Goal: Information Seeking & Learning: Check status

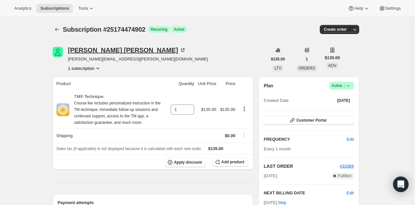
click at [106, 51] on div "Linus Landucci" at bounding box center [127, 50] width 118 height 6
click at [102, 49] on div "Rebecca Williams" at bounding box center [127, 50] width 118 height 6
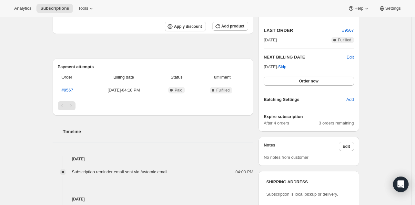
scroll to position [123, 0]
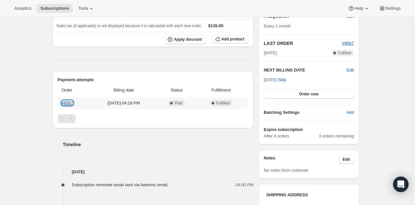
click at [70, 103] on link "#9567" at bounding box center [68, 102] width 12 height 5
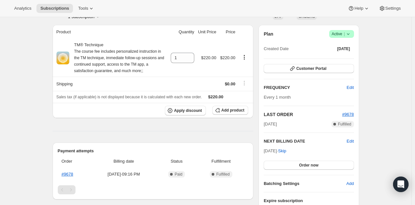
scroll to position [46, 0]
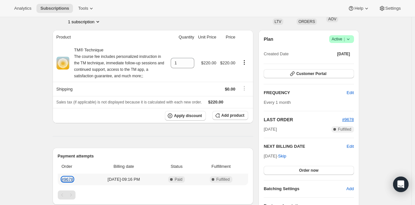
click at [66, 177] on link "#9678" at bounding box center [68, 179] width 12 height 5
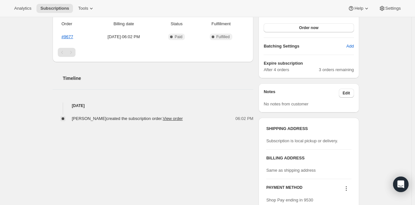
scroll to position [19, 0]
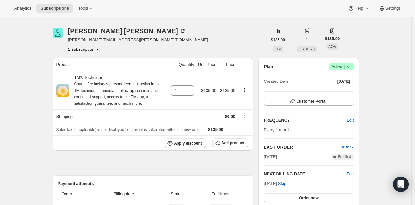
click at [99, 33] on div "[PERSON_NAME]" at bounding box center [127, 31] width 118 height 6
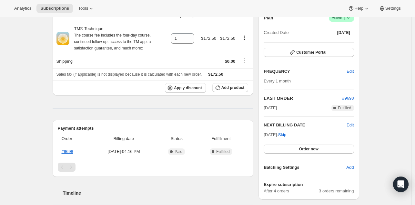
scroll to position [73, 0]
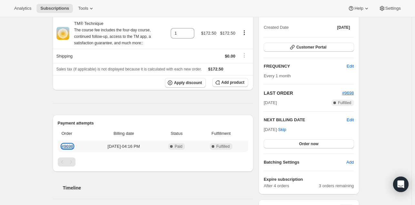
click at [69, 144] on link "#9698" at bounding box center [68, 146] width 12 height 5
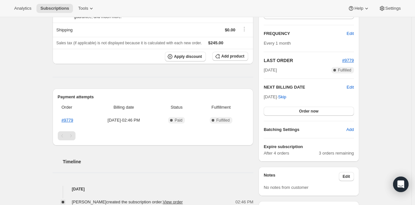
scroll to position [105, 0]
click at [71, 120] on link "#9779" at bounding box center [68, 120] width 12 height 5
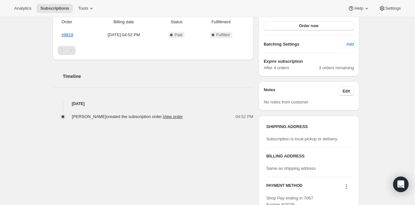
scroll to position [206, 0]
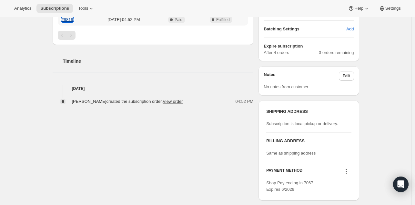
click at [71, 21] on link "#9819" at bounding box center [68, 19] width 12 height 5
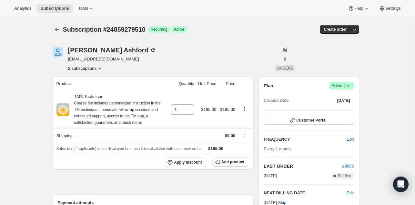
click at [176, 58] on div "Nicole Ashford ndashford@comcast.net 2 subscriptions" at bounding box center [160, 59] width 215 height 25
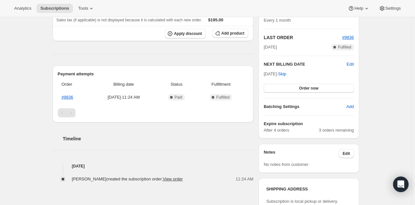
scroll to position [129, 0]
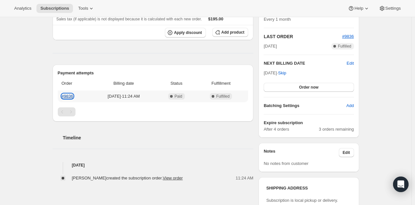
click at [66, 96] on link "#9836" at bounding box center [68, 96] width 12 height 5
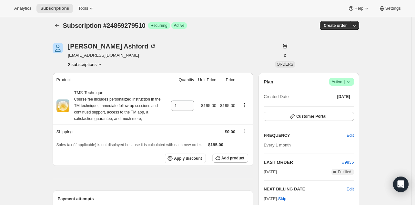
scroll to position [0, 0]
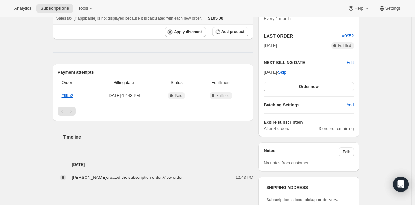
scroll to position [135, 0]
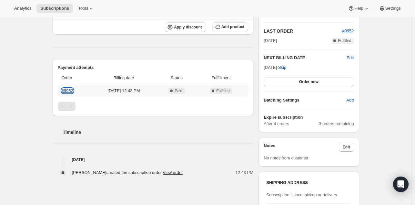
click at [72, 91] on link "#9952" at bounding box center [68, 90] width 12 height 5
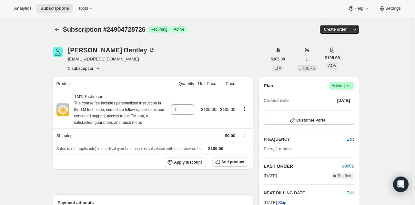
click at [93, 53] on div "Carol Bentley" at bounding box center [111, 50] width 87 height 6
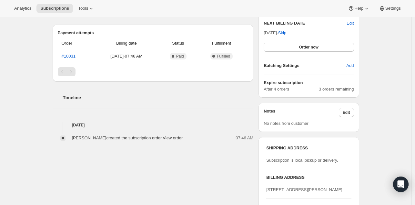
scroll to position [177, 0]
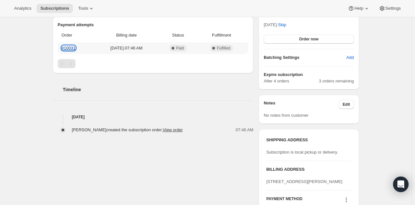
click at [70, 49] on link "#10031" at bounding box center [69, 48] width 14 height 5
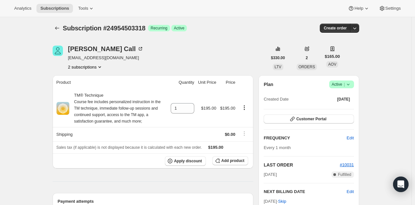
scroll to position [0, 0]
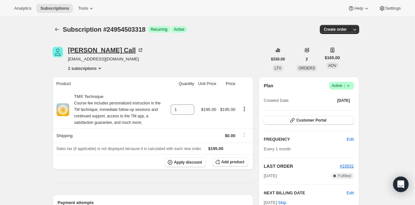
click at [78, 50] on div "[PERSON_NAME]" at bounding box center [106, 50] width 76 height 6
click at [99, 68] on icon "Product actions" at bounding box center [99, 68] width 6 height 6
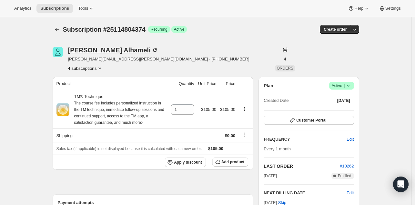
click at [102, 48] on div "Mohamed Alhameli" at bounding box center [113, 50] width 90 height 6
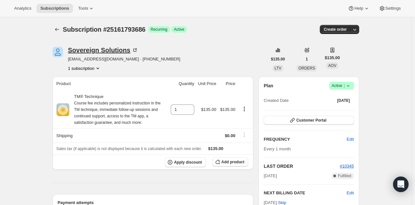
click at [84, 49] on div "Sovereign Solutions" at bounding box center [103, 50] width 70 height 6
click at [93, 51] on div "Don brennan" at bounding box center [106, 50] width 76 height 6
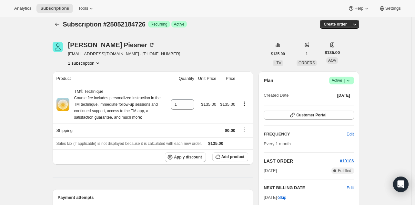
scroll to position [5, 0]
click at [90, 46] on div "Rae Piesner" at bounding box center [111, 45] width 87 height 6
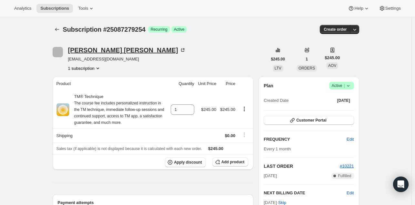
click at [104, 50] on div "[PERSON_NAME]" at bounding box center [127, 50] width 118 height 6
click at [89, 52] on div "Shari Glover" at bounding box center [127, 50] width 118 height 6
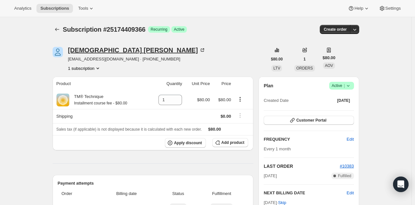
click at [96, 50] on div "[PERSON_NAME]" at bounding box center [137, 50] width 138 height 6
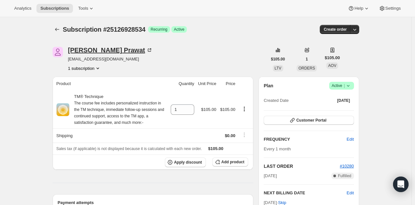
click at [98, 52] on div "Andrew Prawat" at bounding box center [110, 50] width 85 height 6
click at [102, 53] on div "[PERSON_NAME]" at bounding box center [127, 50] width 118 height 6
click at [111, 51] on div "[PERSON_NAME] [PERSON_NAME]" at bounding box center [127, 50] width 118 height 6
click at [97, 50] on div "[PERSON_NAME]" at bounding box center [127, 50] width 118 height 6
click at [97, 49] on div "[PERSON_NAME]" at bounding box center [127, 50] width 118 height 6
